Goal: Task Accomplishment & Management: Complete application form

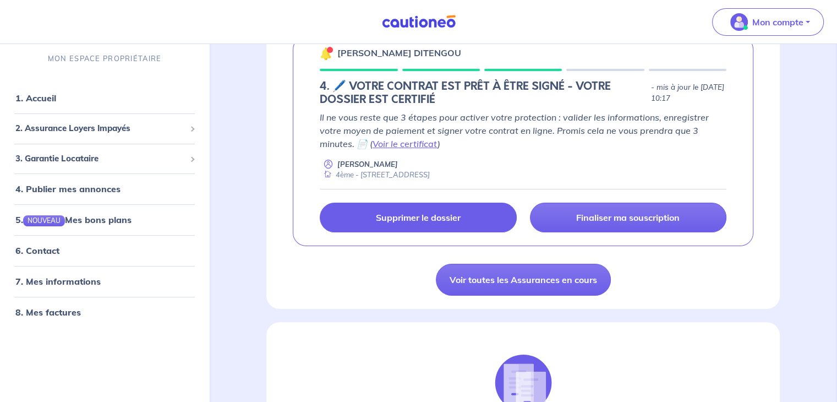
scroll to position [220, 0]
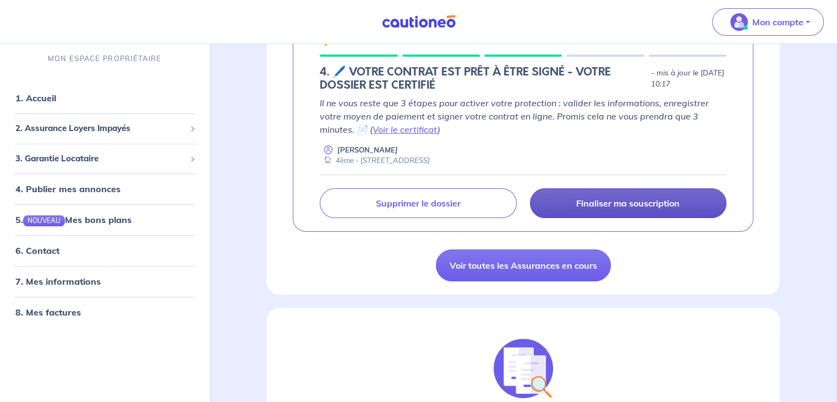
click at [629, 201] on p "Finaliser ma souscription" at bounding box center [627, 203] width 103 height 11
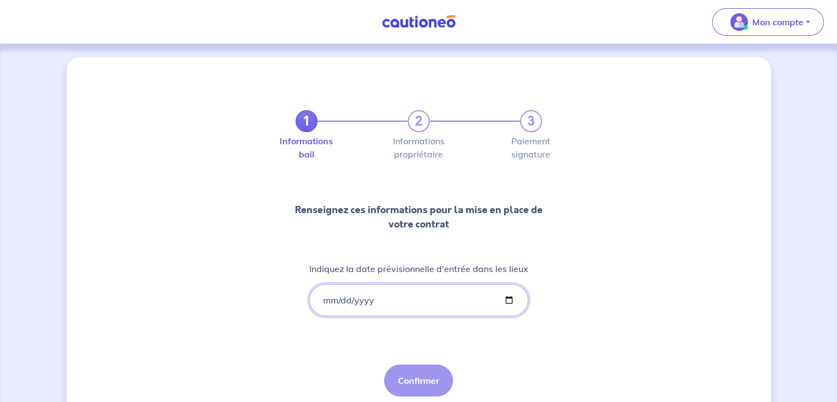
click at [327, 298] on input "Indiquez la date prévisionnelle d'entrée dans les lieux" at bounding box center [418, 300] width 219 height 32
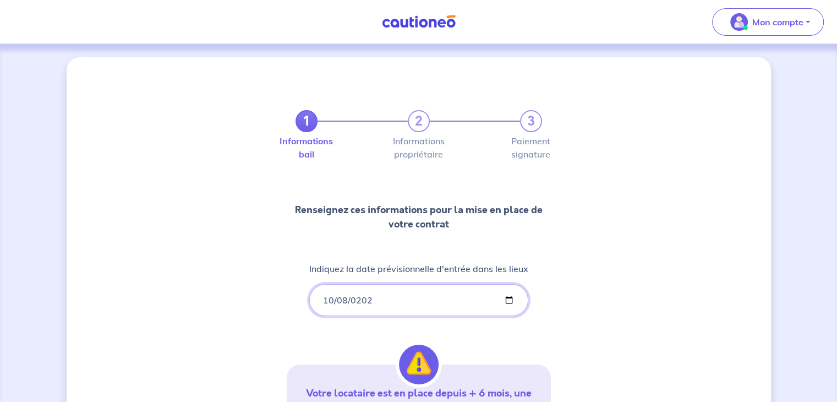
type input "[DATE]"
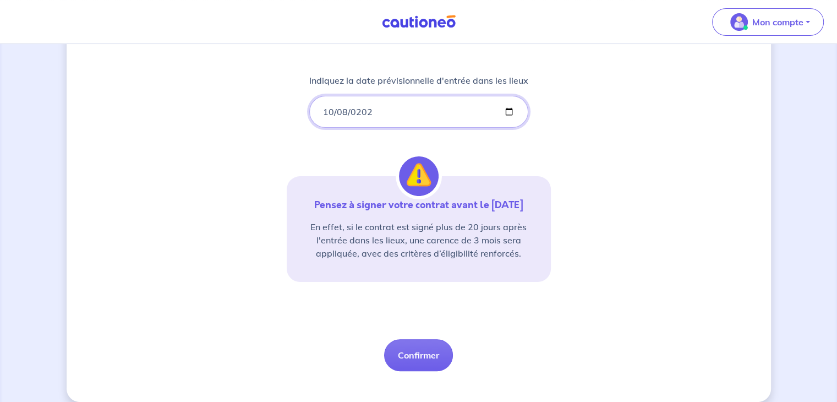
scroll to position [201, 0]
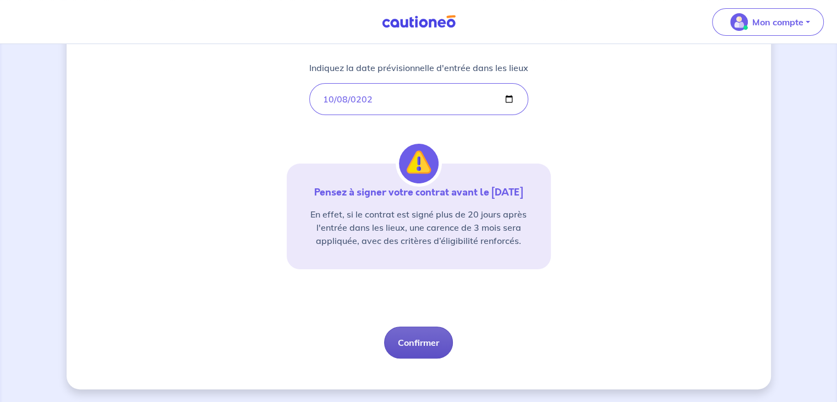
click at [412, 335] on button "Confirmer" at bounding box center [418, 342] width 69 height 32
select select "FR"
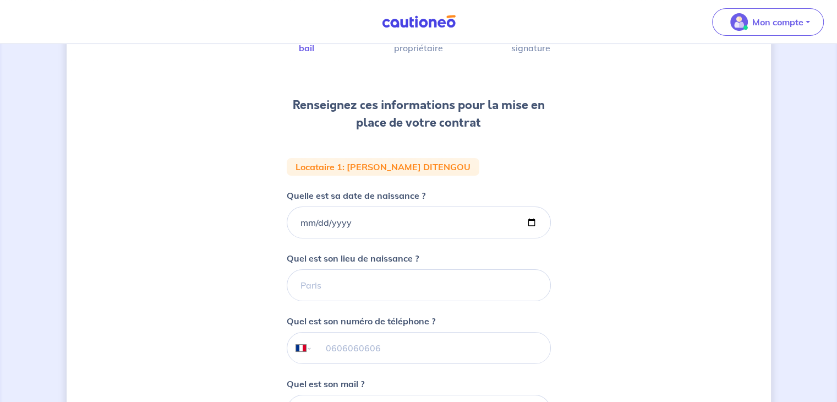
scroll to position [110, 0]
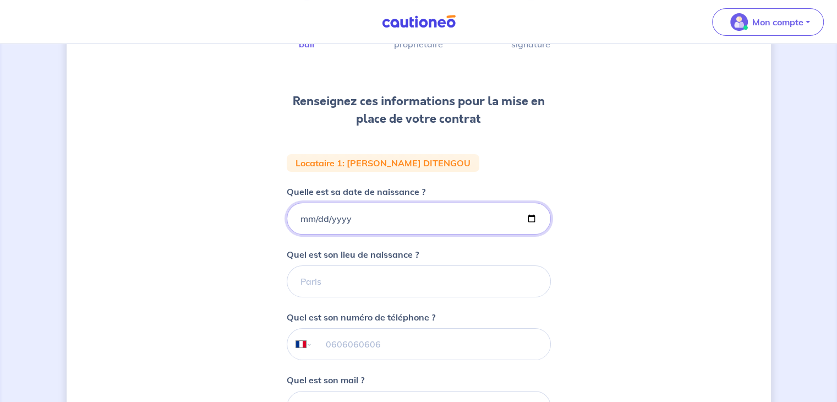
click at [297, 221] on input "Quelle est sa date de naissance ?" at bounding box center [419, 218] width 264 height 32
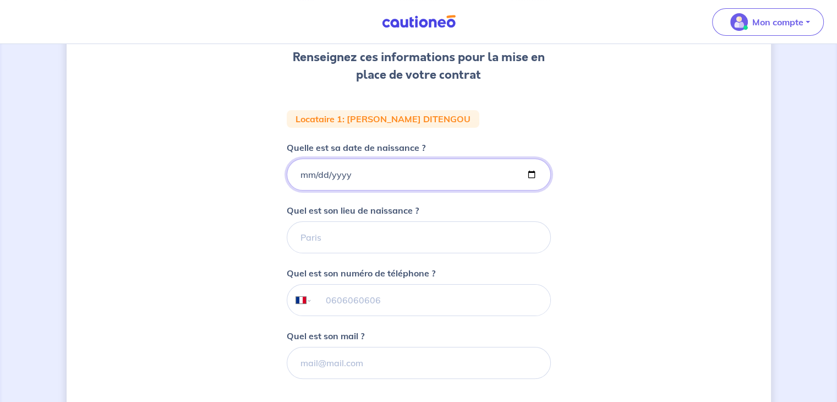
scroll to position [220, 0]
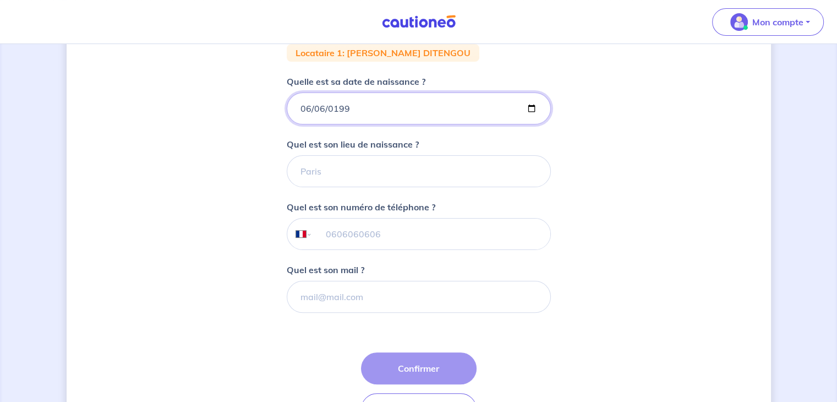
type input "[DATE]"
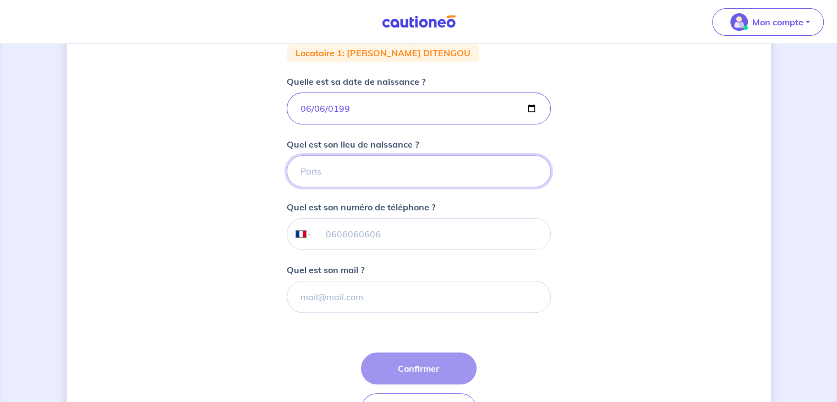
click at [354, 178] on input "Quel est son lieu de naissance ?" at bounding box center [419, 171] width 264 height 32
type input "[GEOGRAPHIC_DATA]"
click at [350, 230] on input "tel" at bounding box center [431, 233] width 238 height 31
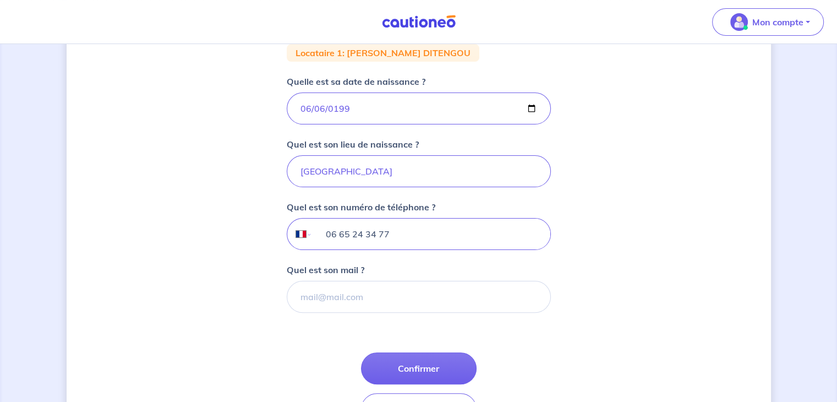
type input "06 65 24 34 77"
click at [337, 293] on input "Quel est son mail ?" at bounding box center [419, 297] width 264 height 32
type input "[EMAIL_ADDRESS][DOMAIN_NAME]"
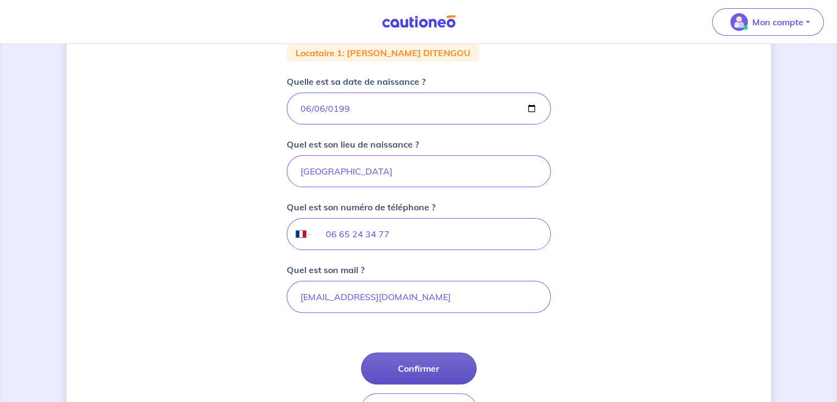
click at [426, 371] on button "Confirmer" at bounding box center [419, 368] width 116 height 32
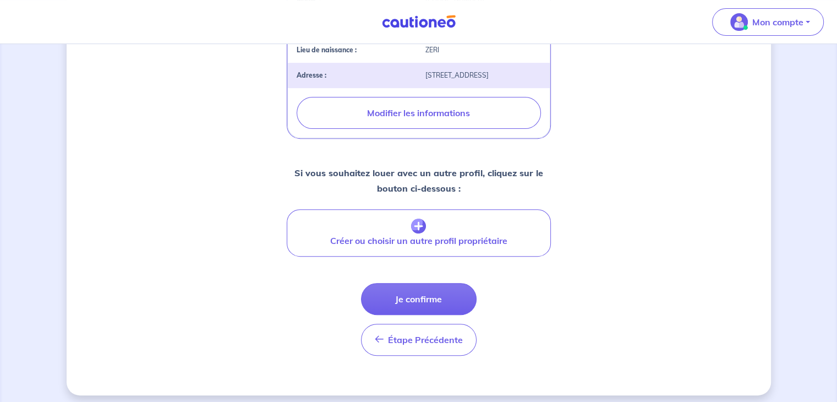
scroll to position [392, 0]
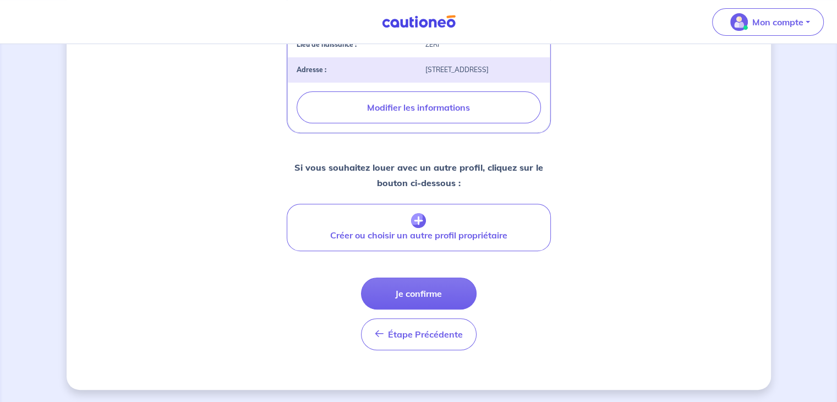
click at [416, 292] on button "Je confirme" at bounding box center [419, 293] width 116 height 32
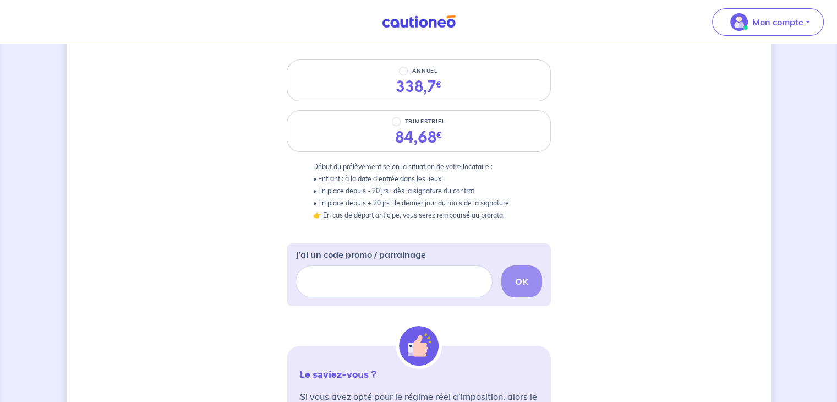
scroll to position [162, 0]
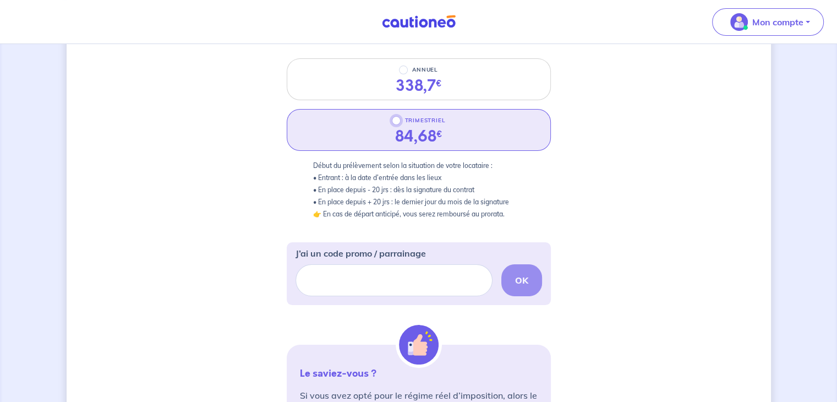
click at [394, 120] on input "TRIMESTRIEL" at bounding box center [396, 120] width 9 height 9
radio input "true"
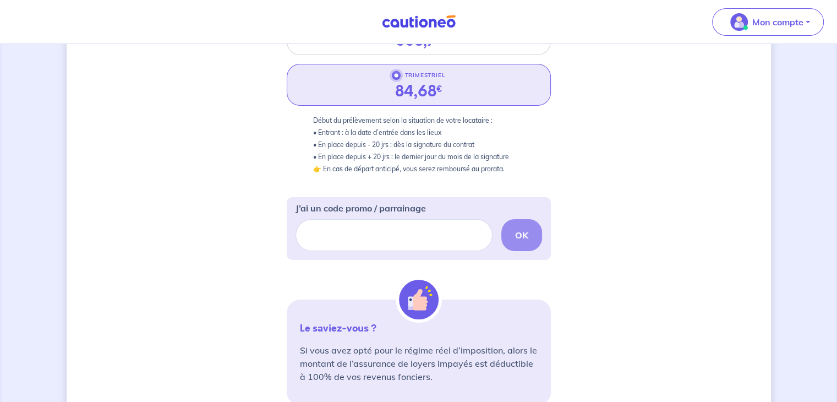
scroll to position [383, 0]
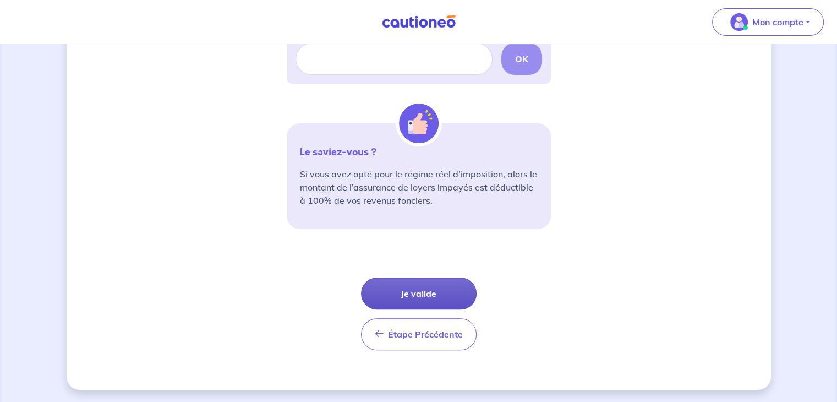
click at [414, 288] on button "Je valide" at bounding box center [419, 293] width 116 height 32
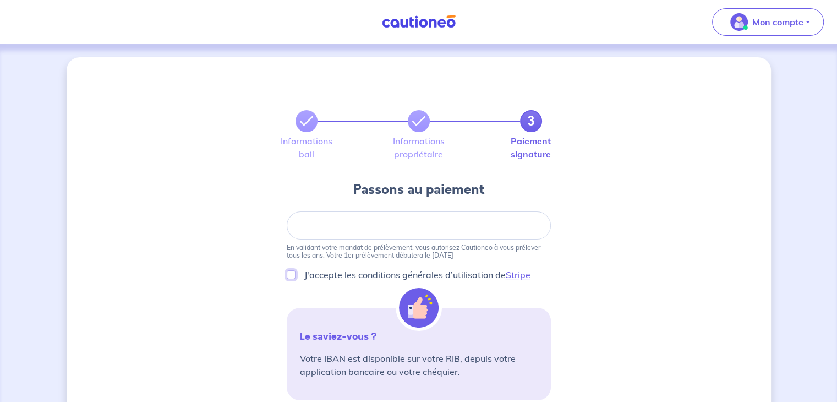
click at [290, 275] on input "J'accepte les conditions générales d’utilisation de Stripe" at bounding box center [291, 274] width 9 height 9
checkbox input "true"
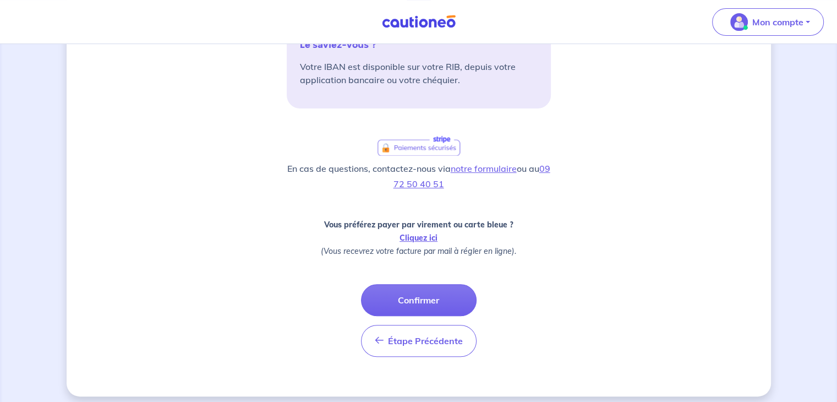
scroll to position [298, 0]
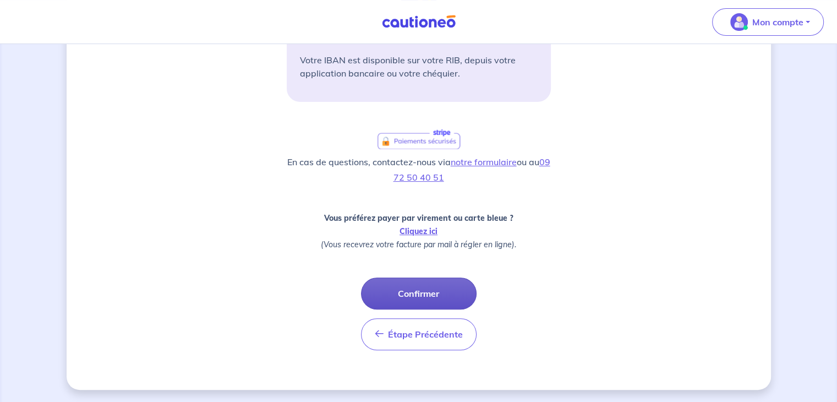
click at [414, 285] on button "Confirmer" at bounding box center [419, 293] width 116 height 32
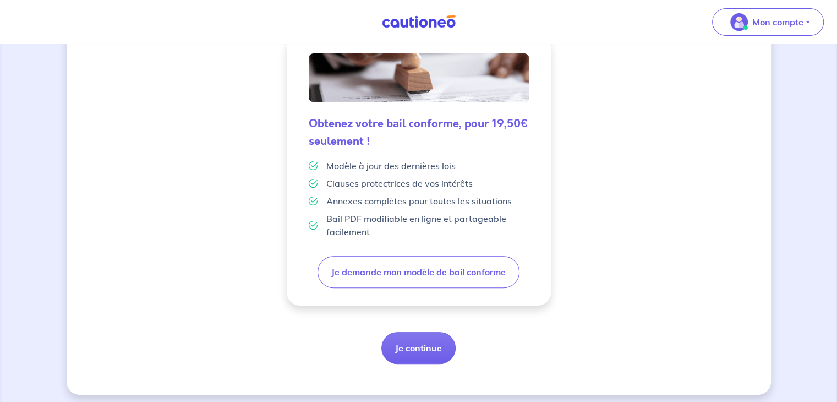
scroll to position [291, 0]
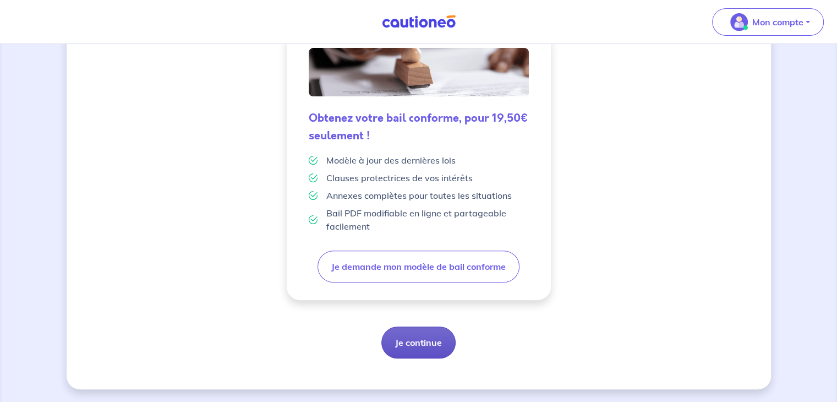
click at [414, 340] on button "Je continue" at bounding box center [418, 342] width 74 height 32
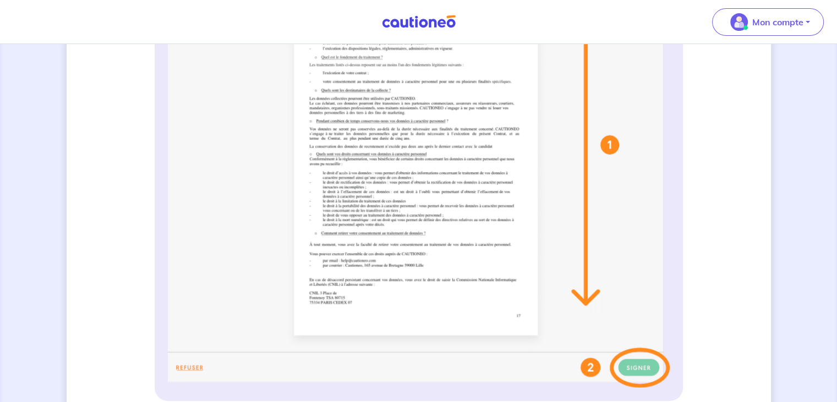
scroll to position [426, 0]
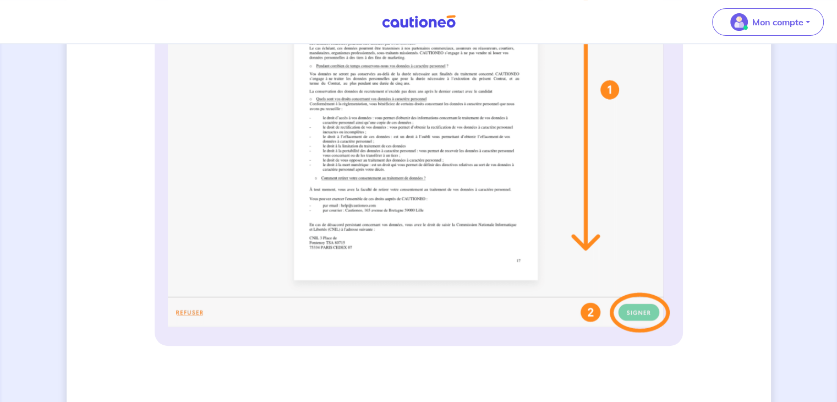
click at [595, 312] on img at bounding box center [419, 113] width 502 height 437
click at [638, 311] on img at bounding box center [419, 113] width 502 height 437
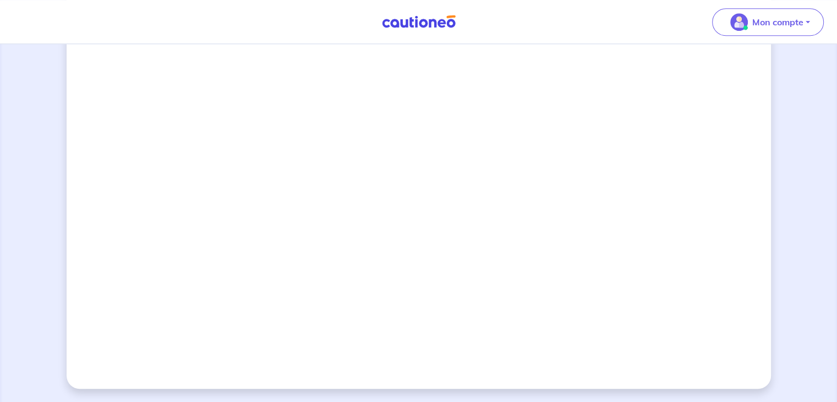
scroll to position [756, 0]
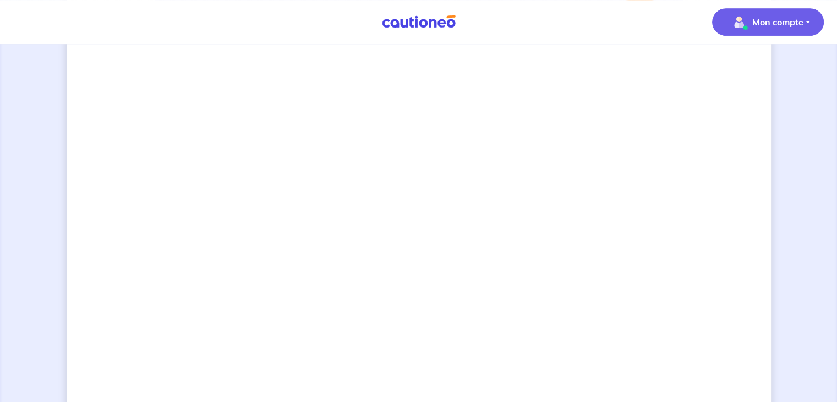
click at [764, 17] on p "Mon compte" at bounding box center [777, 21] width 51 height 13
click at [764, 18] on p "Mon compte" at bounding box center [777, 21] width 51 height 13
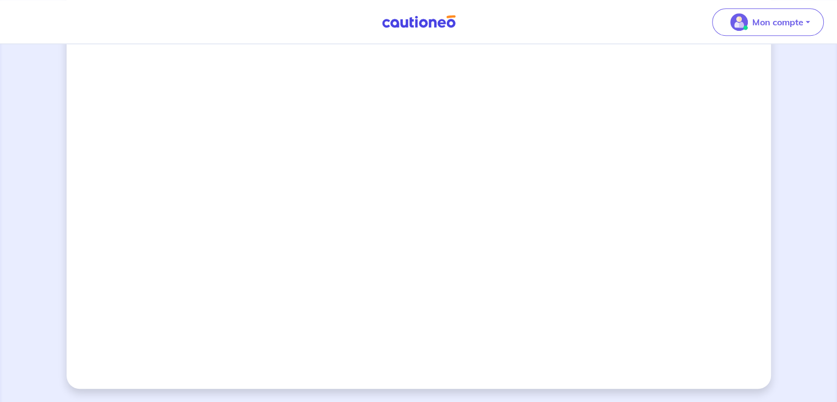
scroll to position [866, 0]
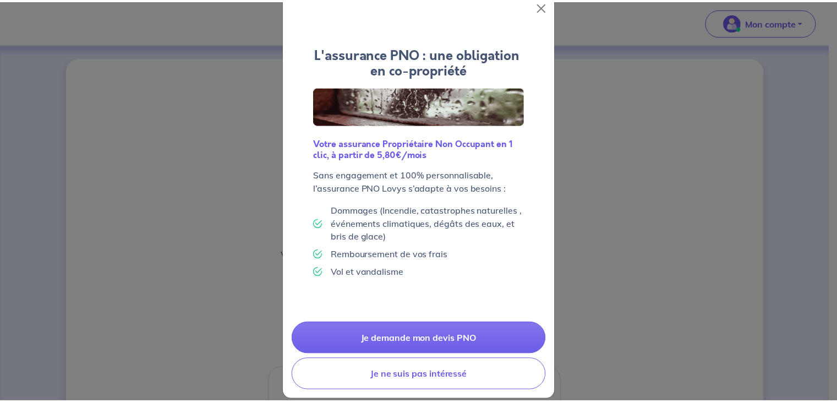
scroll to position [35, 0]
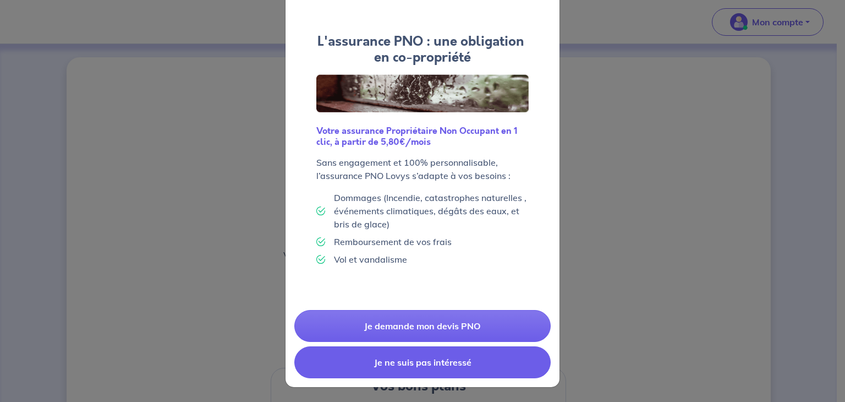
click at [407, 358] on button "Je ne suis pas intéressé" at bounding box center [422, 362] width 256 height 32
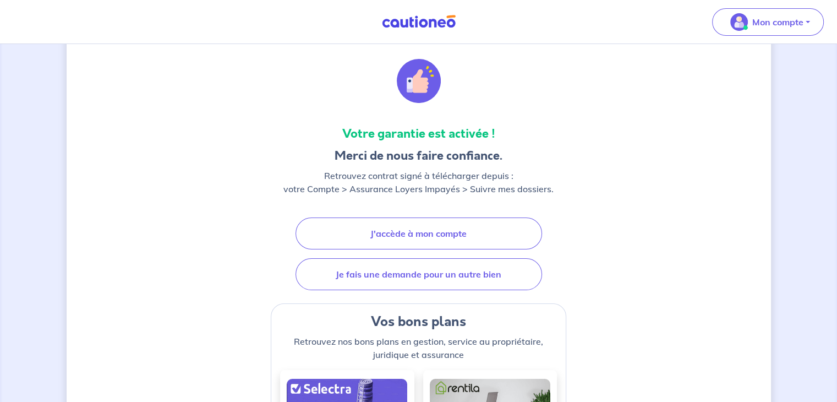
scroll to position [0, 0]
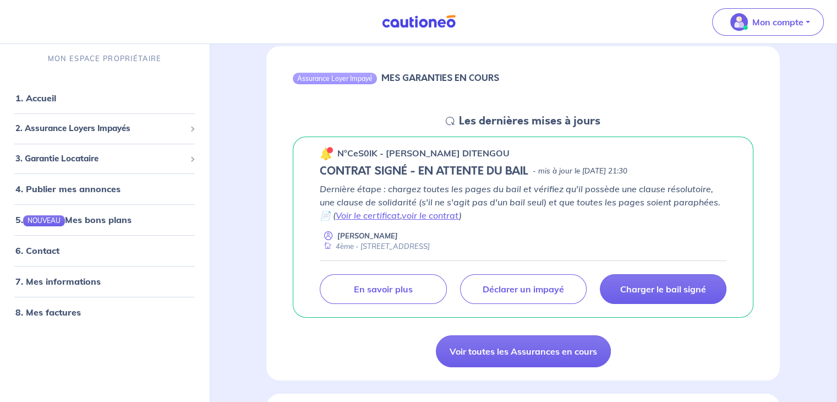
scroll to position [110, 0]
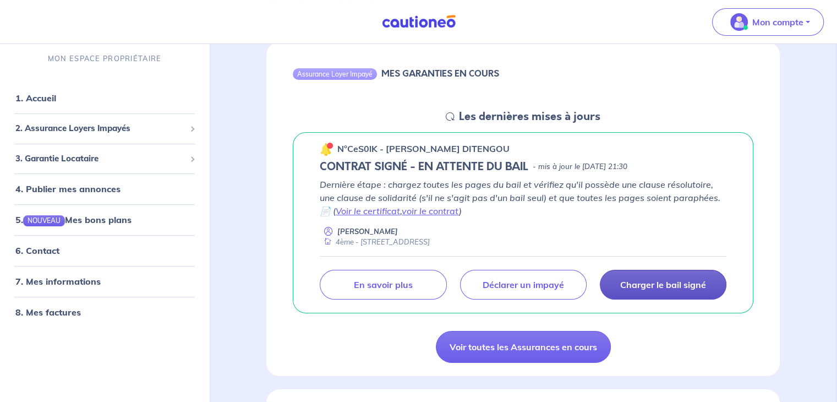
click at [654, 282] on p "Charger le bail signé" at bounding box center [663, 284] width 86 height 11
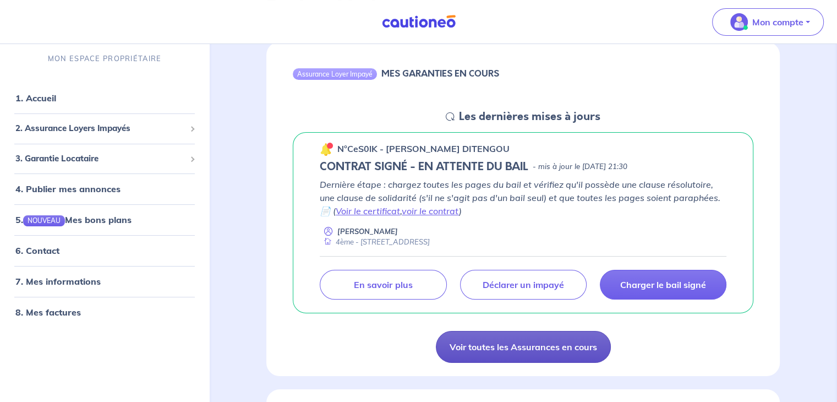
click at [507, 344] on link "Voir toutes les Assurances en cours" at bounding box center [523, 347] width 175 height 32
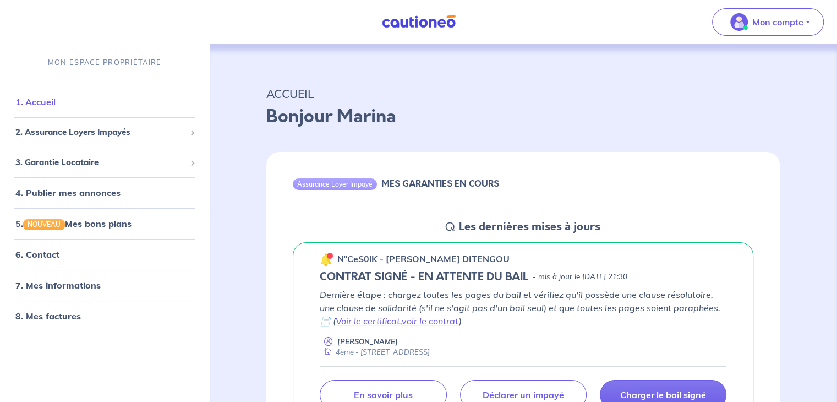
click at [37, 106] on link "1. Accueil" at bounding box center [35, 101] width 40 height 11
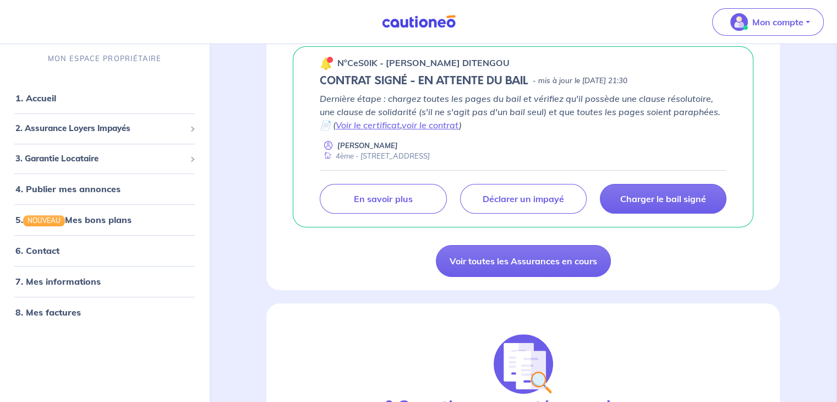
scroll to position [220, 0]
